Goal: Task Accomplishment & Management: Complete application form

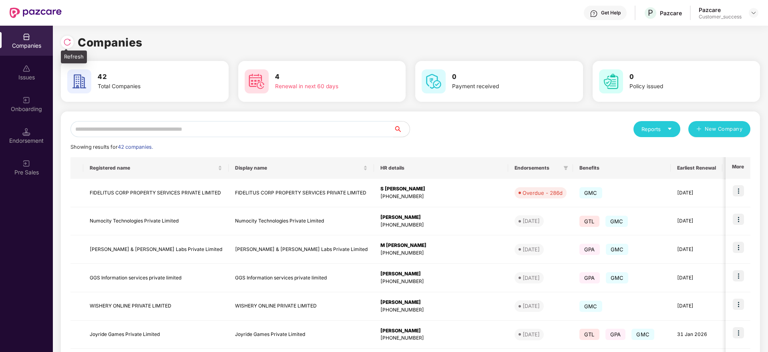
click at [70, 38] on img at bounding box center [67, 42] width 8 height 8
click at [205, 132] on input "text" at bounding box center [232, 129] width 323 height 16
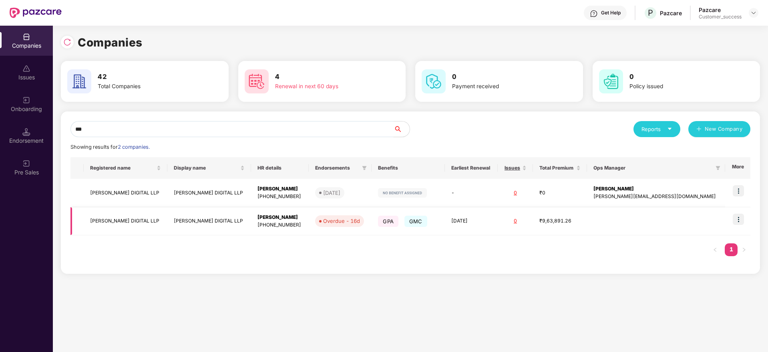
type input "***"
click at [741, 218] on img at bounding box center [738, 219] width 11 height 11
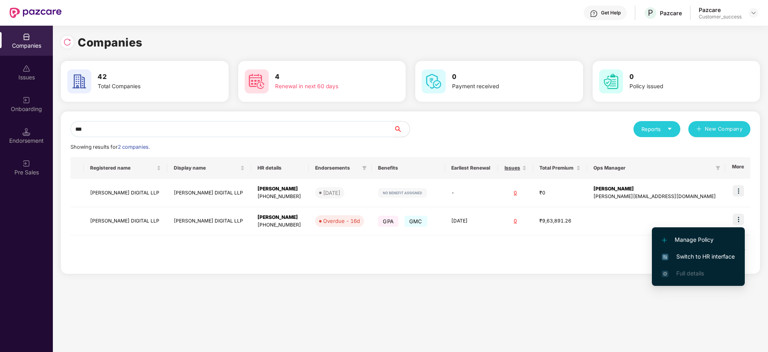
click at [710, 254] on span "Switch to HR interface" at bounding box center [698, 256] width 73 height 9
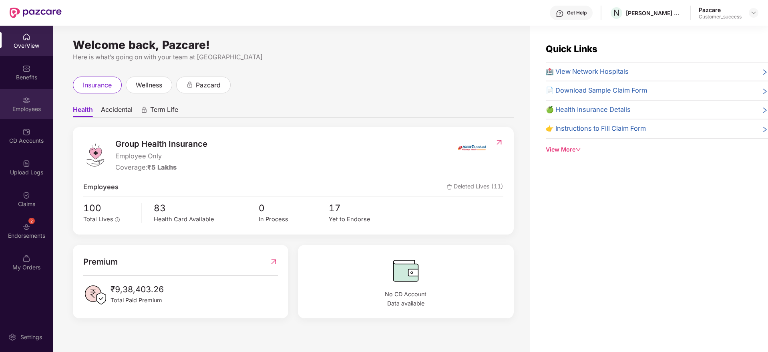
click at [18, 104] on div "Employees" at bounding box center [26, 104] width 53 height 30
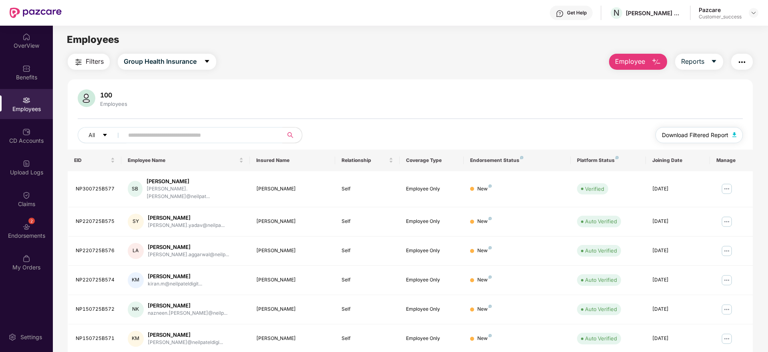
click at [687, 133] on span "Download Filtered Report" at bounding box center [695, 135] width 66 height 9
click at [641, 66] on span "Employee" at bounding box center [630, 61] width 30 height 10
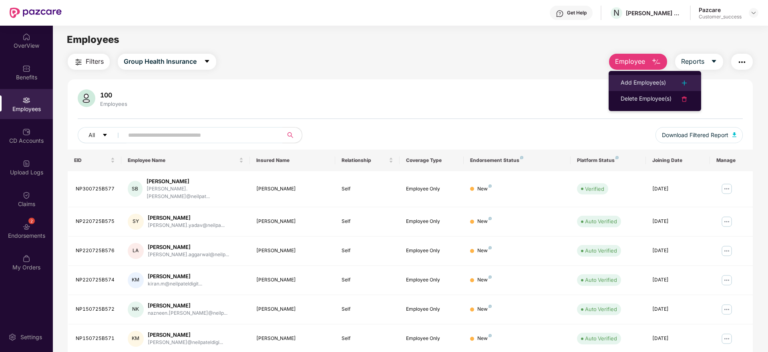
click at [641, 87] on div "Add Employee(s)" at bounding box center [643, 83] width 45 height 10
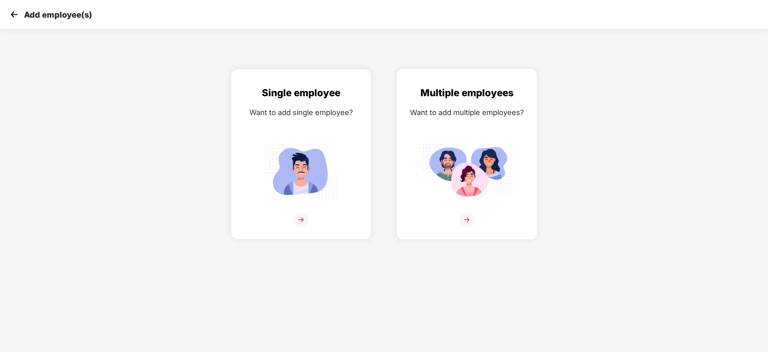
click at [497, 153] on img at bounding box center [467, 171] width 90 height 62
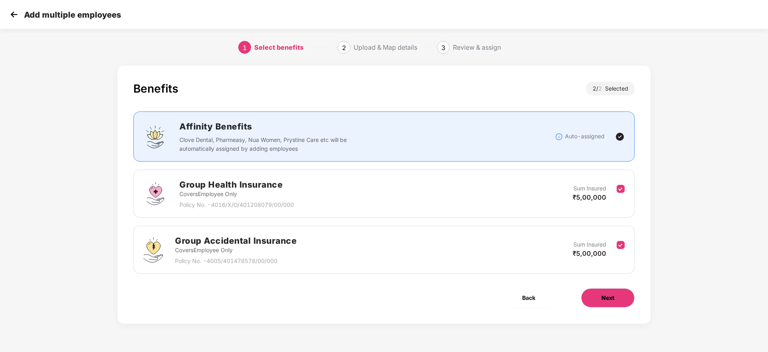
click at [604, 300] on span "Next" at bounding box center [608, 297] width 13 height 9
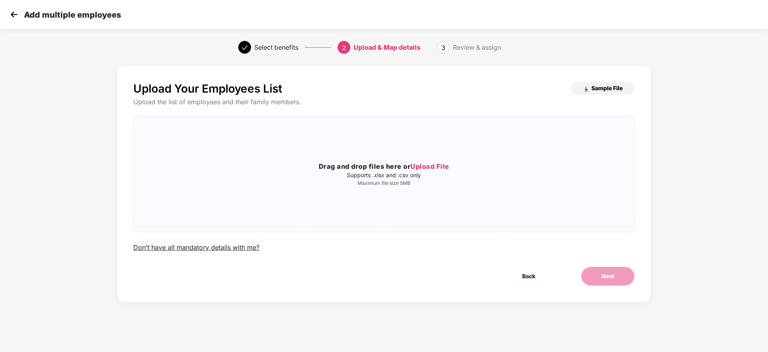
click at [596, 88] on span "Sample File" at bounding box center [607, 88] width 31 height 8
click at [437, 174] on p "Supports .xlsx and .csv only" at bounding box center [384, 175] width 501 height 6
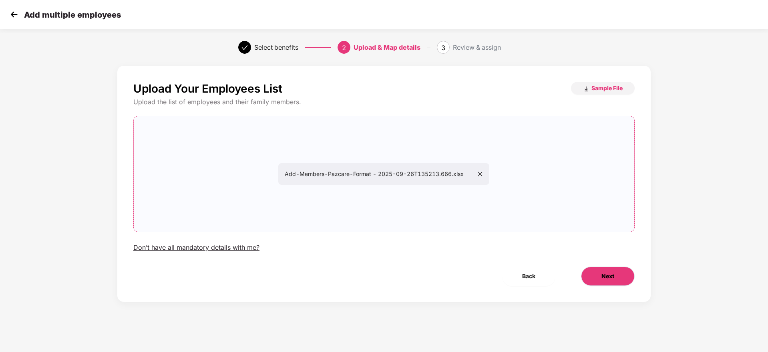
click at [590, 270] on button "Next" at bounding box center [608, 275] width 54 height 19
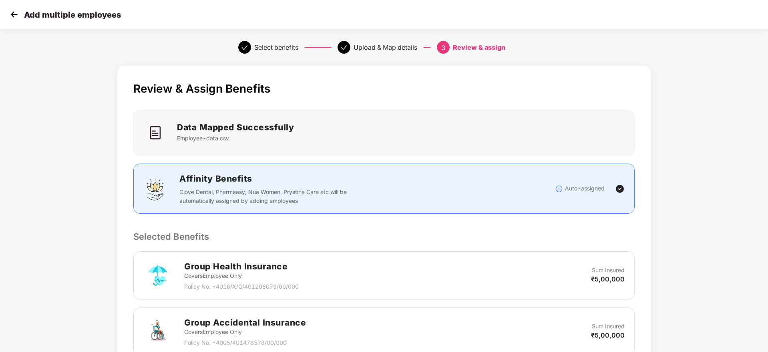
scroll to position [151, 0]
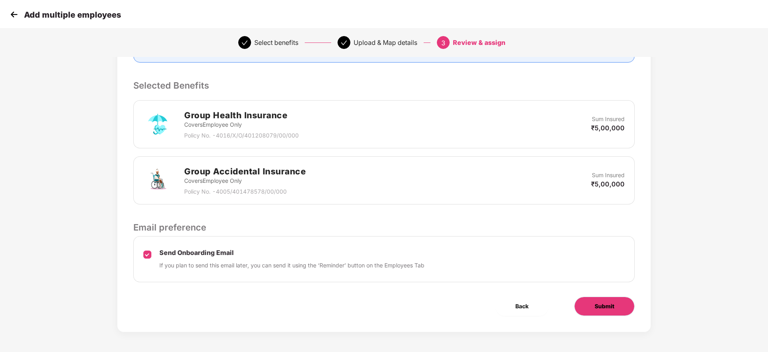
click at [605, 300] on button "Submit" at bounding box center [604, 305] width 60 height 19
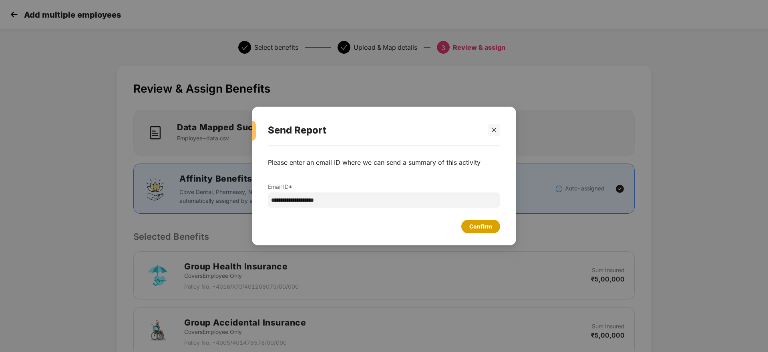
click at [487, 226] on div "Confirm" at bounding box center [480, 226] width 23 height 9
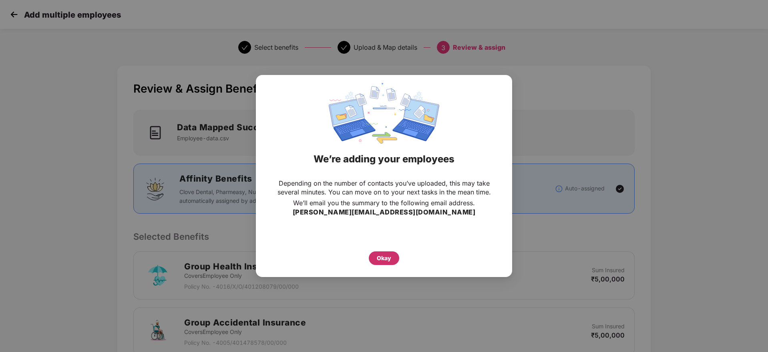
click at [379, 256] on div "Okay" at bounding box center [384, 258] width 14 height 9
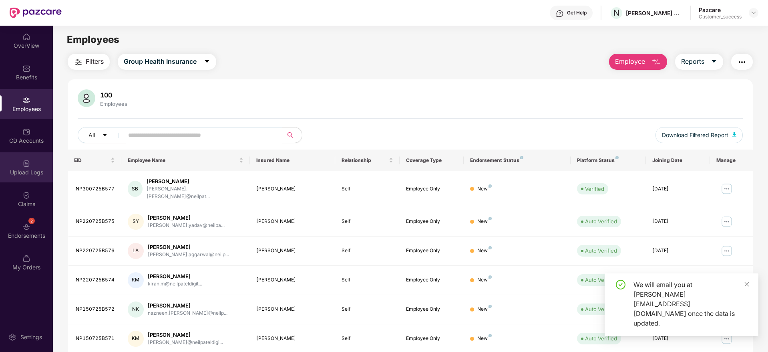
click at [30, 173] on div "Upload Logs" at bounding box center [26, 172] width 53 height 8
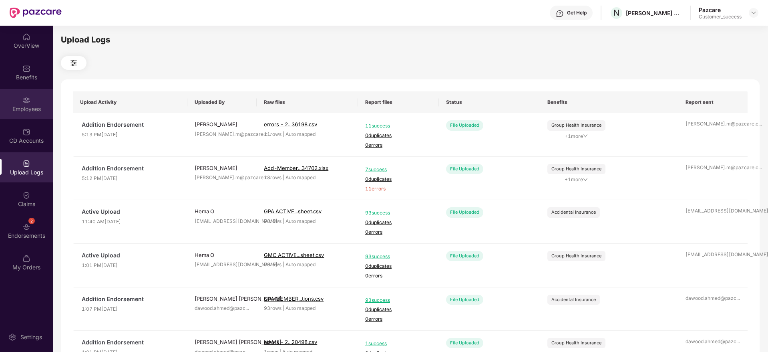
click at [32, 97] on div "Employees" at bounding box center [26, 104] width 53 height 30
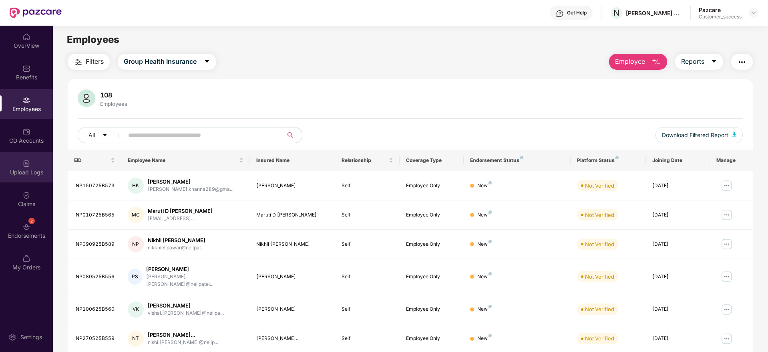
click at [27, 162] on img at bounding box center [26, 163] width 8 height 8
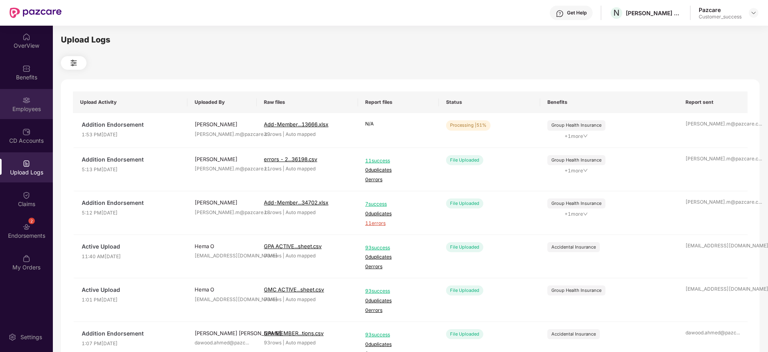
click at [28, 104] on div "Employees" at bounding box center [26, 104] width 53 height 30
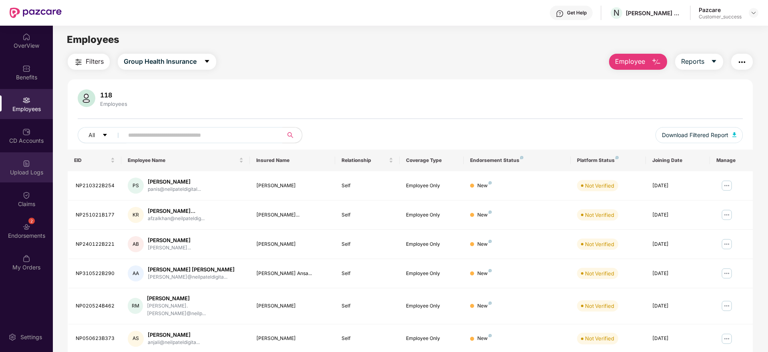
click at [28, 170] on div "Upload Logs" at bounding box center [26, 172] width 53 height 8
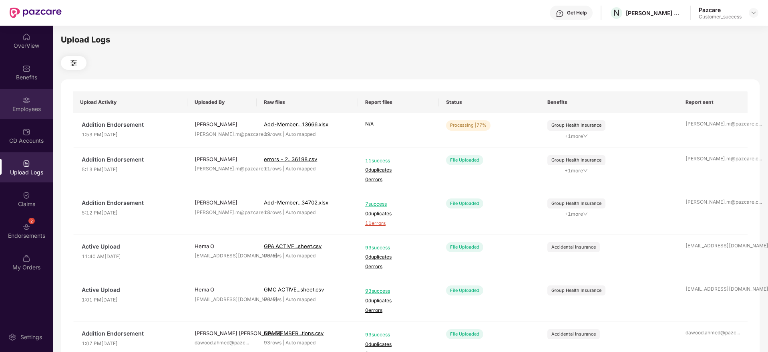
click at [25, 103] on img at bounding box center [26, 100] width 8 height 8
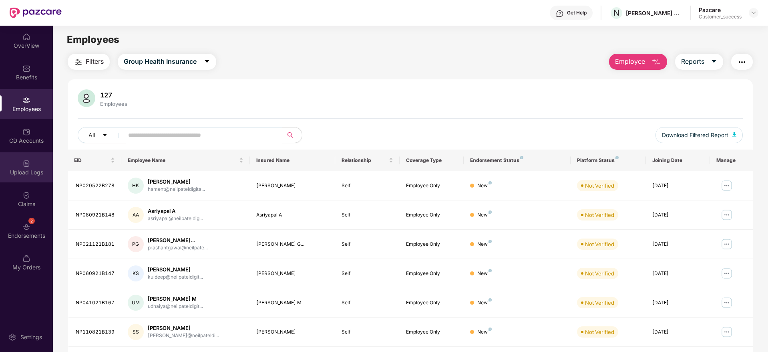
click at [30, 162] on img at bounding box center [26, 163] width 8 height 8
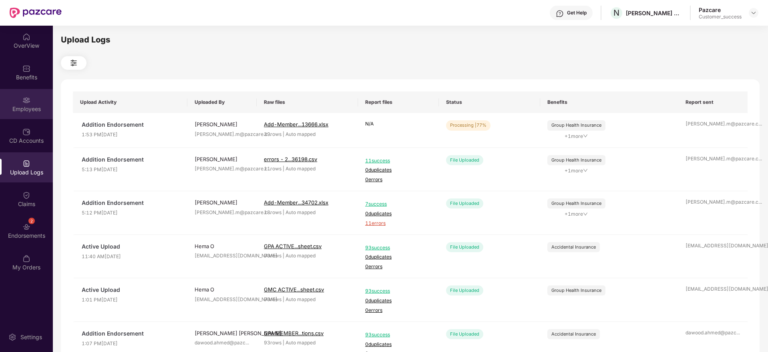
click at [30, 99] on img at bounding box center [26, 100] width 8 height 8
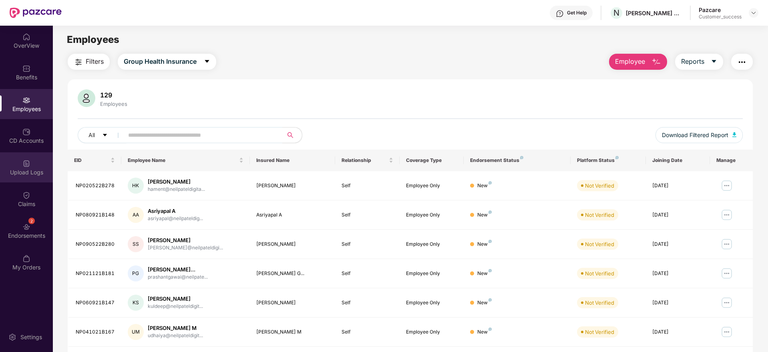
click at [32, 167] on div "Upload Logs" at bounding box center [26, 167] width 53 height 30
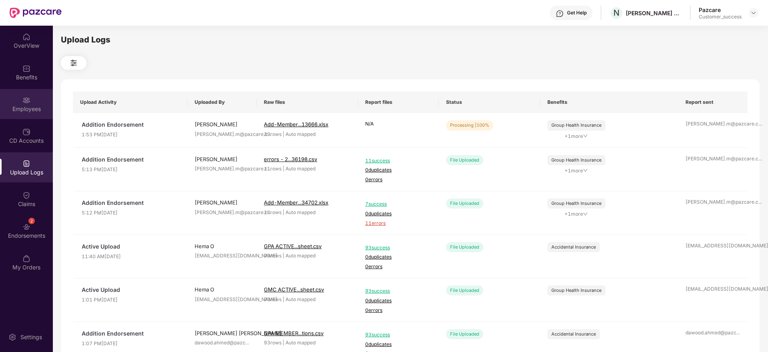
click at [34, 109] on div "Employees" at bounding box center [26, 109] width 53 height 8
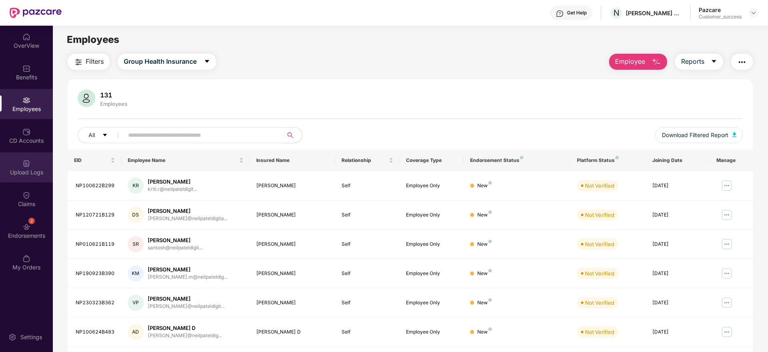
click at [38, 171] on div "Upload Logs" at bounding box center [26, 172] width 53 height 8
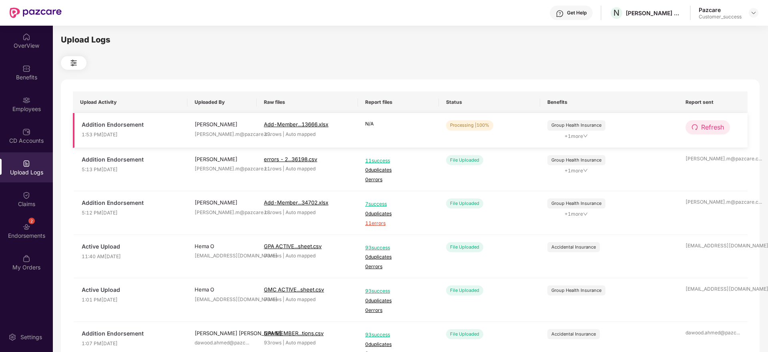
click at [712, 128] on span "Refresh" at bounding box center [712, 127] width 23 height 10
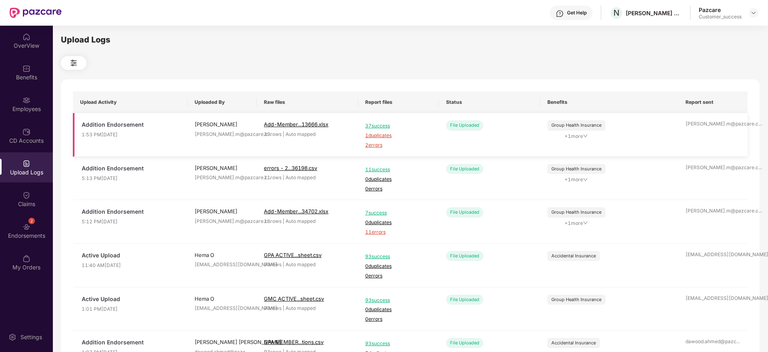
click at [380, 144] on span "2 errors" at bounding box center [398, 145] width 66 height 8
click at [383, 136] on span "1 duplicates" at bounding box center [398, 136] width 66 height 8
click at [27, 47] on div "OverView" at bounding box center [26, 46] width 53 height 8
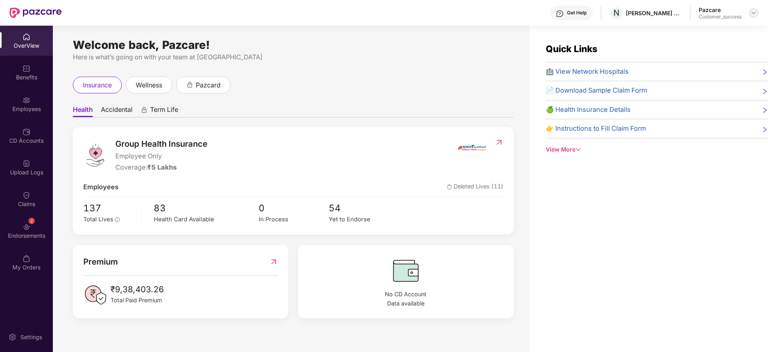
click at [754, 8] on div at bounding box center [754, 13] width 10 height 10
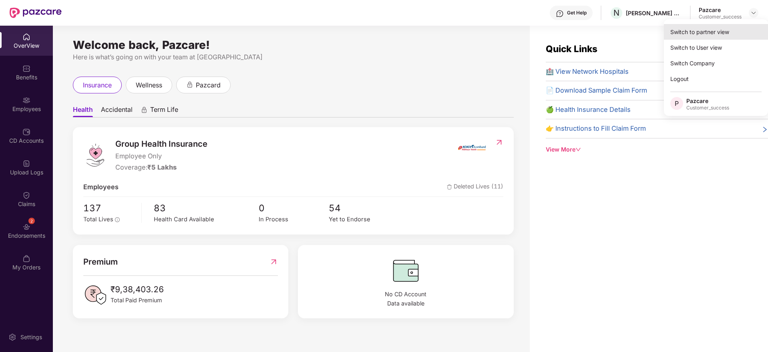
click at [727, 30] on div "Switch to partner view" at bounding box center [716, 32] width 104 height 16
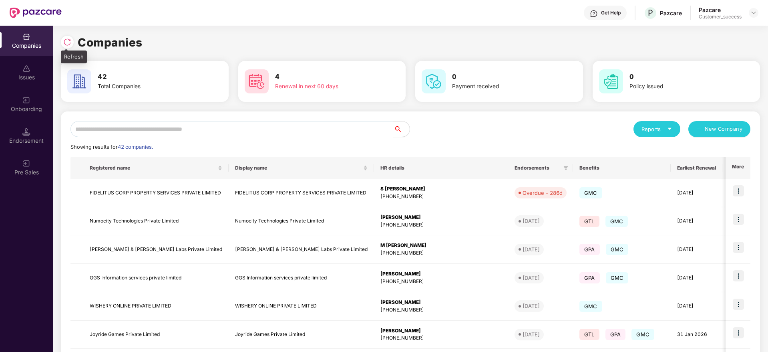
click at [69, 39] on img at bounding box center [67, 42] width 8 height 8
click at [71, 35] on div at bounding box center [69, 41] width 17 height 15
click at [67, 40] on img at bounding box center [67, 42] width 8 height 8
click at [60, 48] on div "Companies 42 Total Companies 4 Renewal in next 60 days 0 Payment received 0 Pol…" at bounding box center [410, 189] width 715 height 326
click at [65, 45] on img at bounding box center [67, 42] width 8 height 8
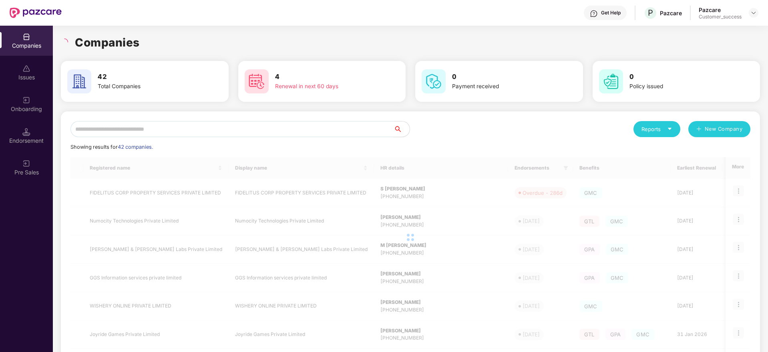
click at [183, 129] on input "text" at bounding box center [232, 129] width 323 height 16
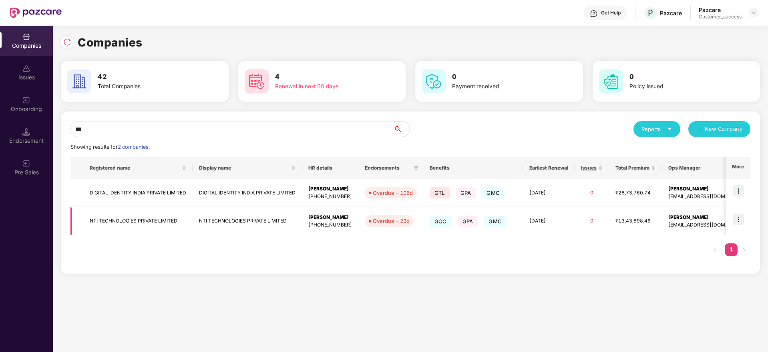
type input "***"
click at [744, 217] on img at bounding box center [738, 219] width 11 height 11
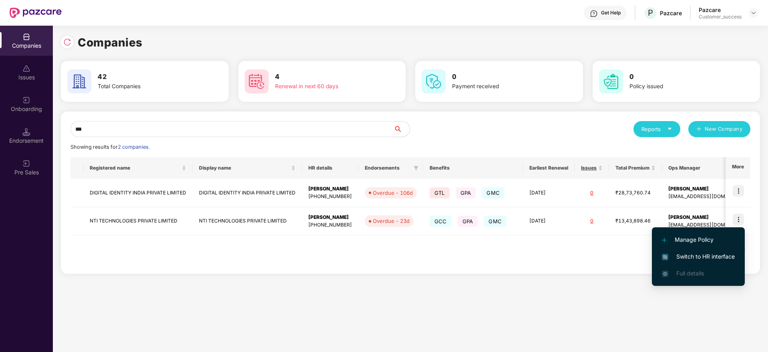
click at [708, 258] on span "Switch to HR interface" at bounding box center [698, 256] width 73 height 9
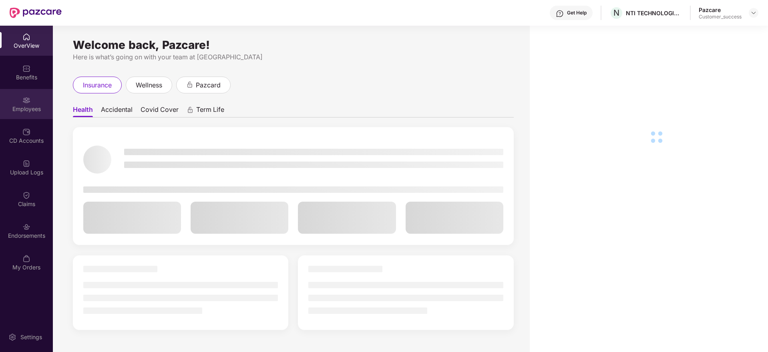
click at [25, 111] on div "Employees" at bounding box center [26, 109] width 53 height 8
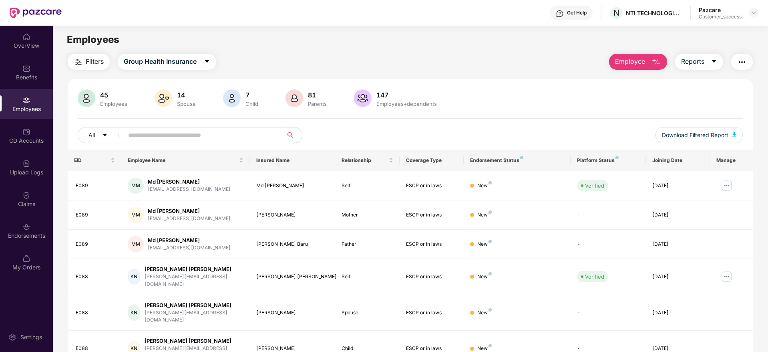
click at [182, 131] on input "text" at bounding box center [200, 135] width 144 height 12
type input "*"
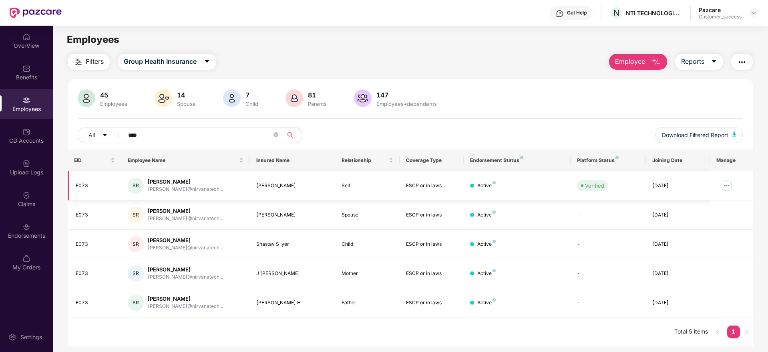
type input "****"
click at [724, 183] on img at bounding box center [727, 185] width 13 height 13
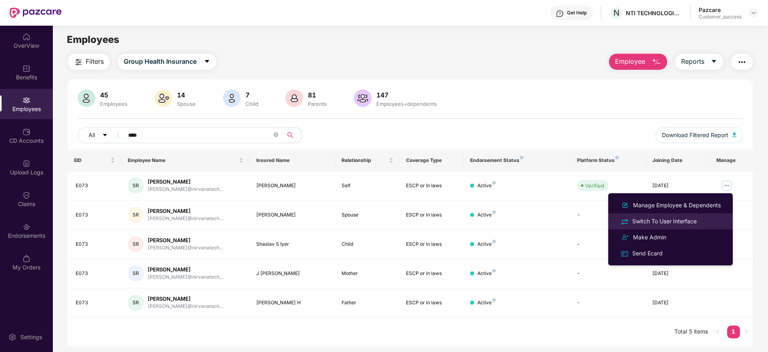
click at [681, 220] on div "Switch To User Interface" at bounding box center [665, 221] width 68 height 9
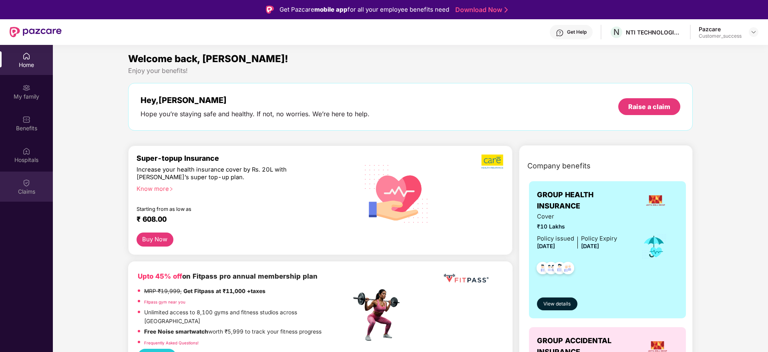
click at [24, 185] on img at bounding box center [26, 183] width 8 height 8
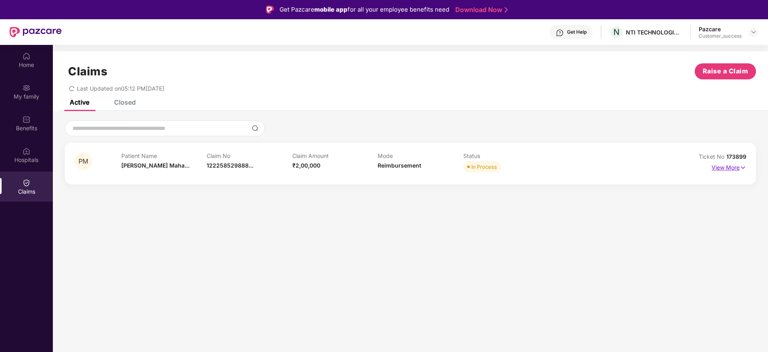
click at [728, 166] on p "View More" at bounding box center [729, 166] width 35 height 11
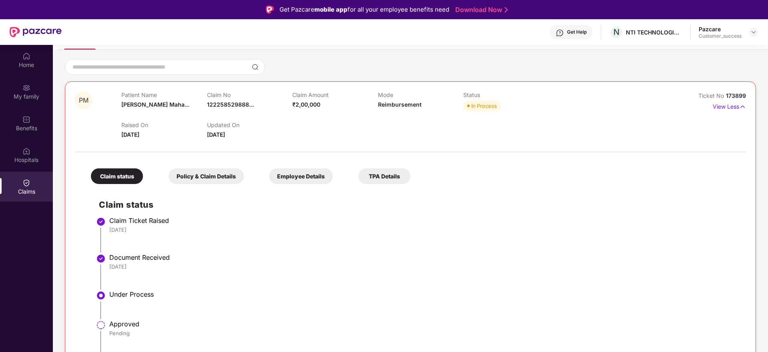
scroll to position [45, 0]
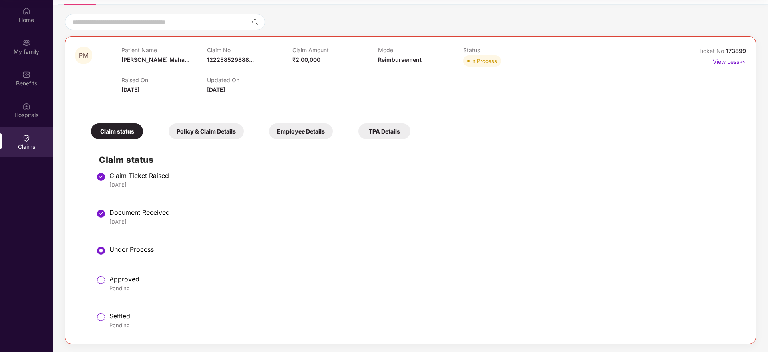
click at [220, 131] on div "Policy & Claim Details" at bounding box center [206, 131] width 75 height 16
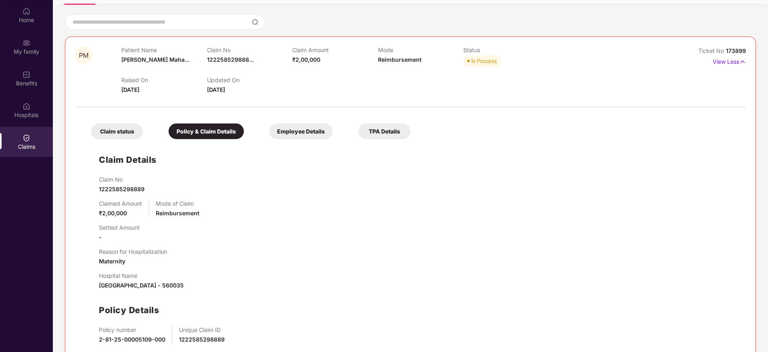
scroll to position [102, 0]
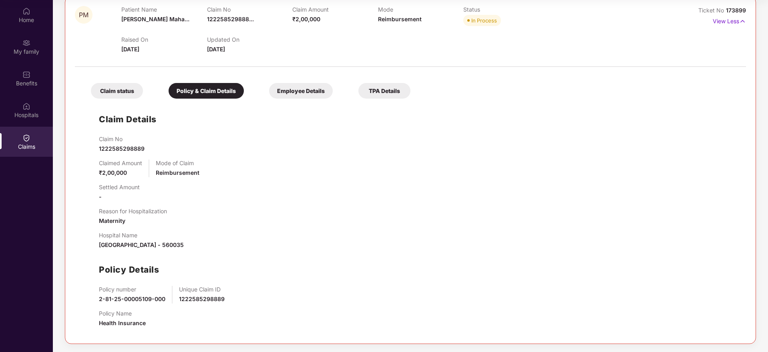
click at [308, 88] on div "Employee Details" at bounding box center [301, 91] width 64 height 16
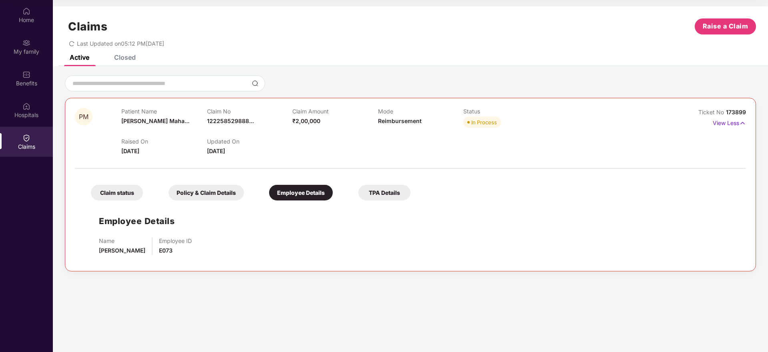
scroll to position [0, 0]
click at [388, 189] on div "TPA Details" at bounding box center [385, 193] width 52 height 16
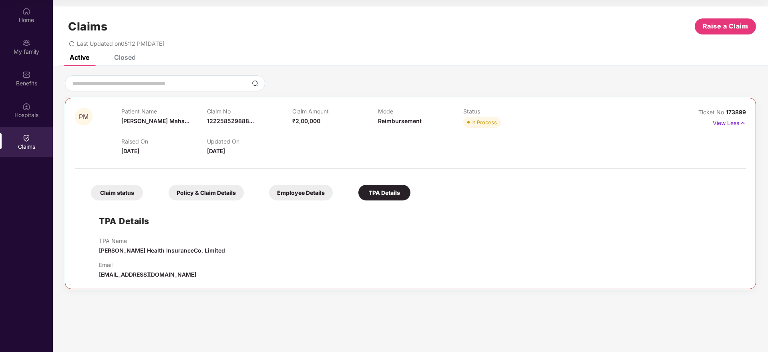
click at [120, 191] on div "Claim status" at bounding box center [117, 193] width 52 height 16
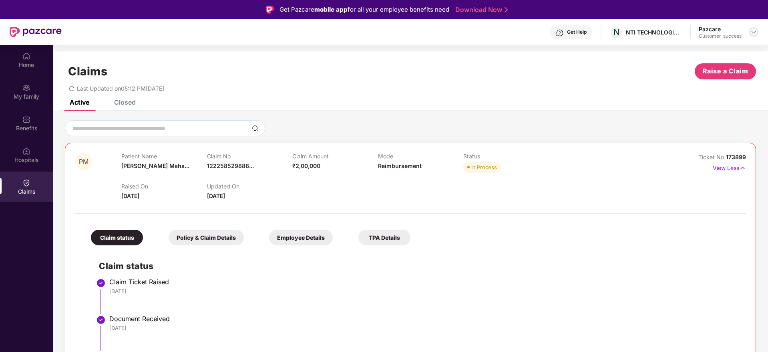
click at [757, 33] on div at bounding box center [754, 32] width 10 height 10
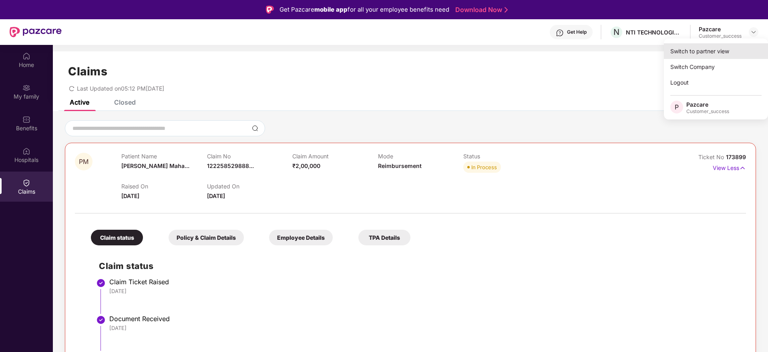
click at [716, 57] on div "Switch to partner view" at bounding box center [716, 51] width 104 height 16
